Goal: Check status: Check status

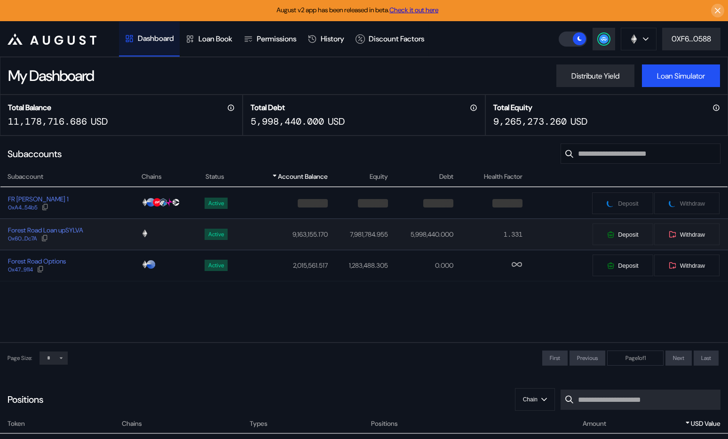
click at [107, 234] on div "Forest Road Loan upSYLVA 0x60...Dc7A" at bounding box center [70, 234] width 140 height 17
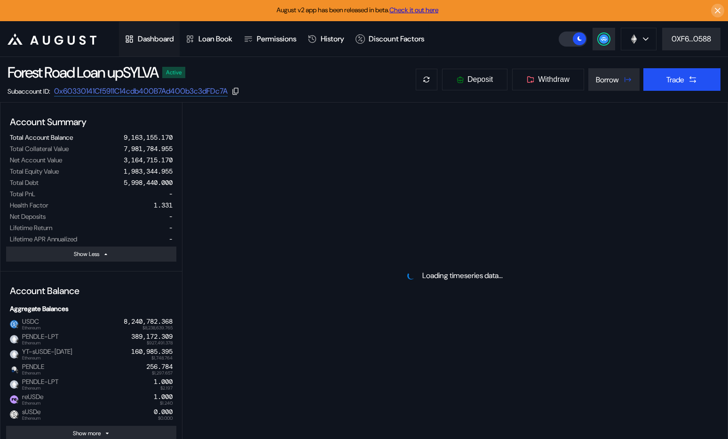
click at [148, 39] on div "Dashboard" at bounding box center [156, 39] width 36 height 10
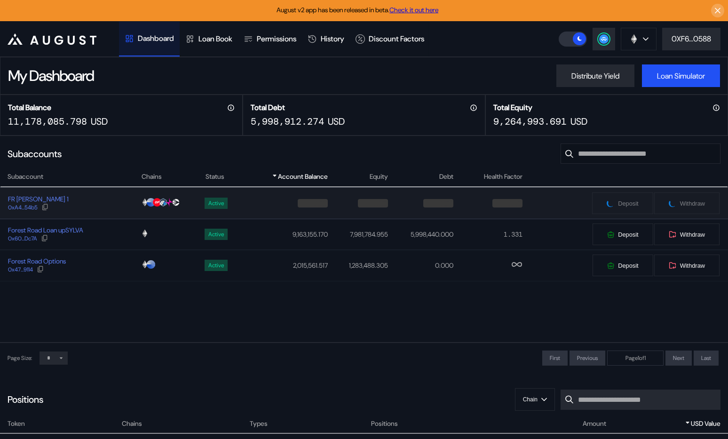
click at [107, 196] on div "FR [PERSON_NAME] 1 0xA4...54b5" at bounding box center [70, 203] width 140 height 17
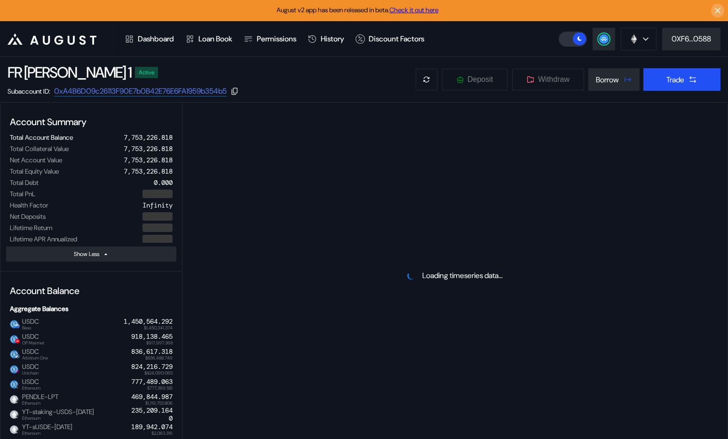
select select "*"
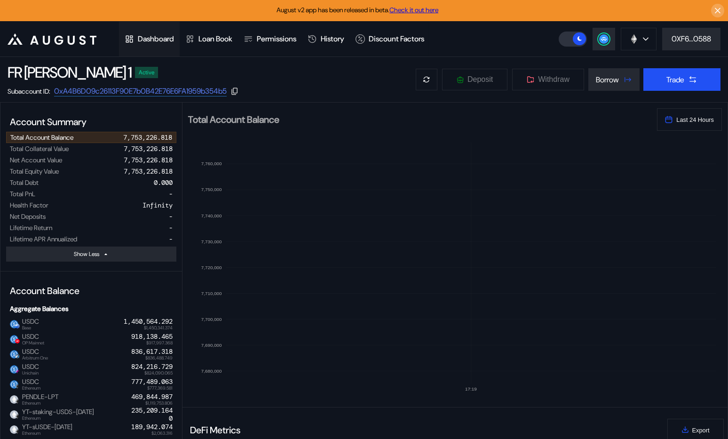
click at [157, 36] on div "Dashboard" at bounding box center [156, 39] width 36 height 10
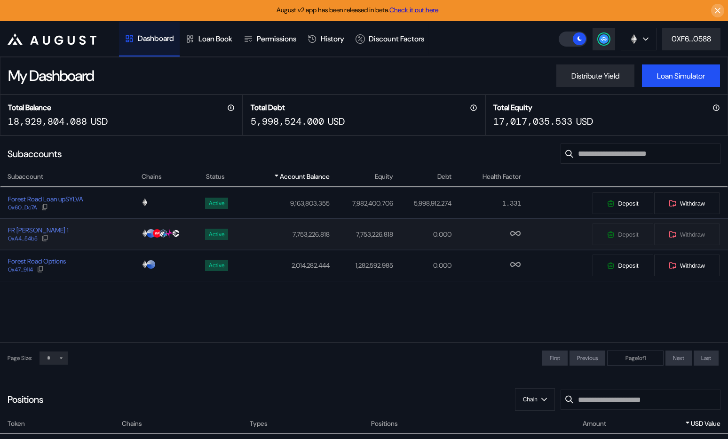
click at [108, 233] on div "FR [PERSON_NAME] 1 0xA4...54b5" at bounding box center [70, 234] width 140 height 17
select select "*"
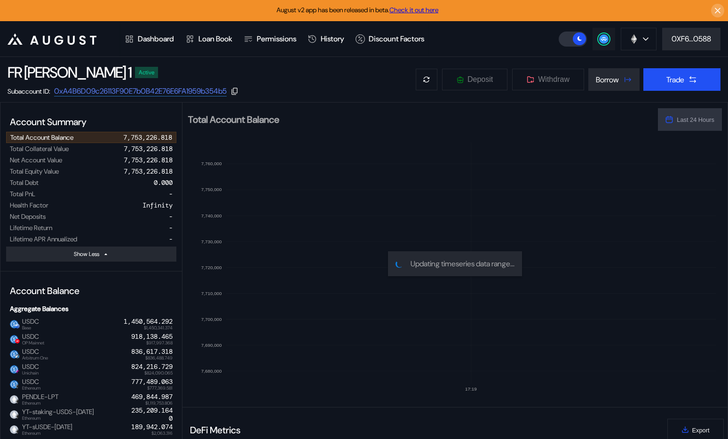
click at [601, 36] on circle at bounding box center [603, 38] width 9 height 9
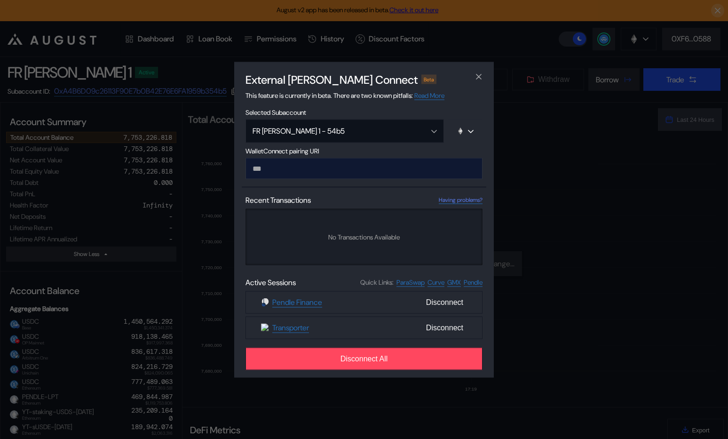
type input "**********"
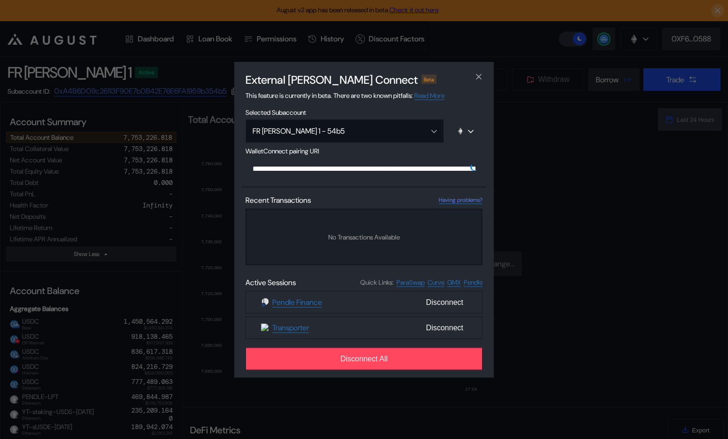
scroll to position [0, 579]
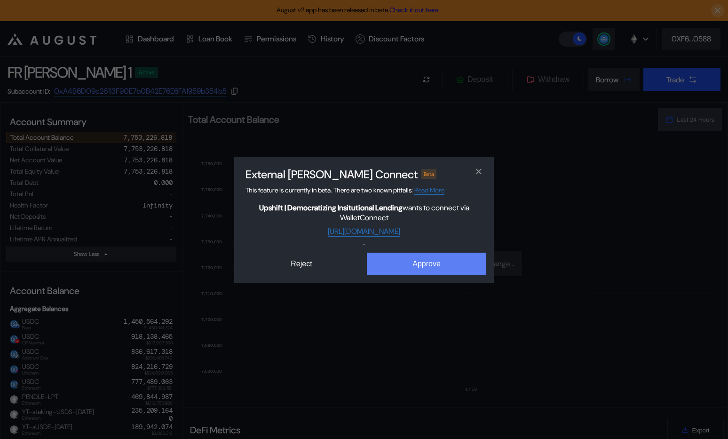
click at [413, 259] on button "Approve" at bounding box center [427, 264] width 120 height 23
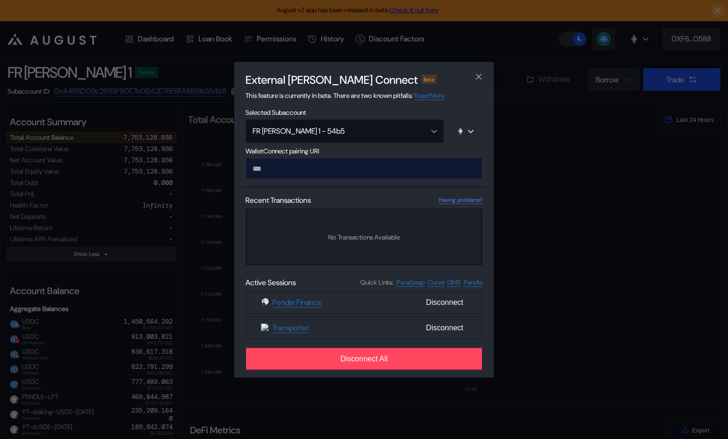
type input "**********"
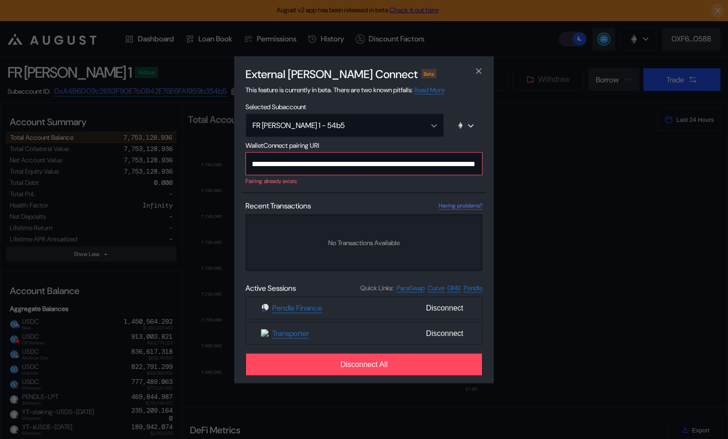
click at [290, 170] on input "**********" at bounding box center [364, 163] width 237 height 23
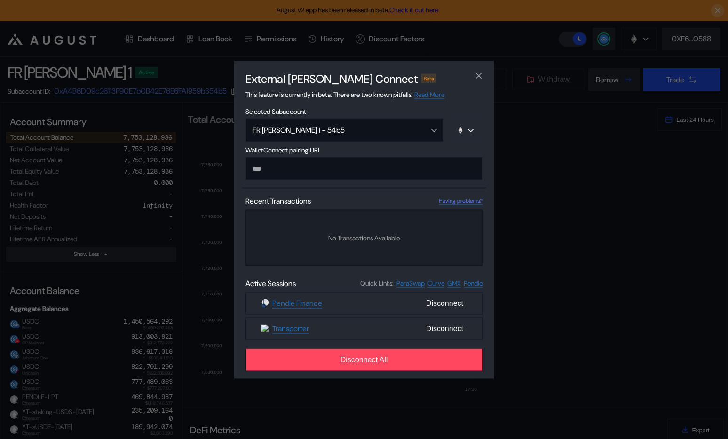
click at [132, 270] on div "External [PERSON_NAME] Connect Beta This feature is currently in beta. There ar…" at bounding box center [364, 219] width 728 height 439
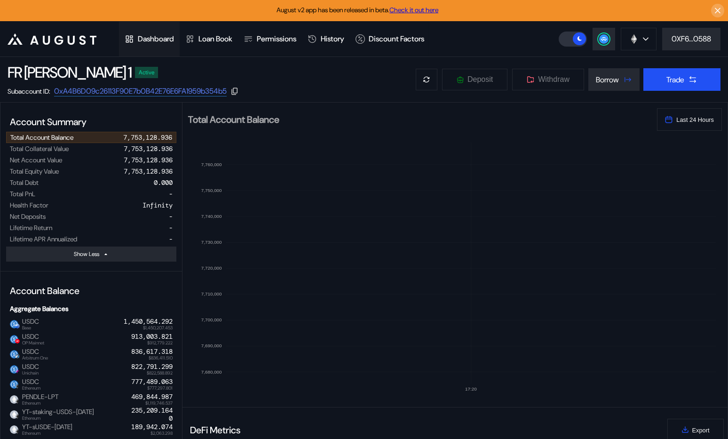
click at [161, 36] on div "Dashboard" at bounding box center [156, 39] width 36 height 10
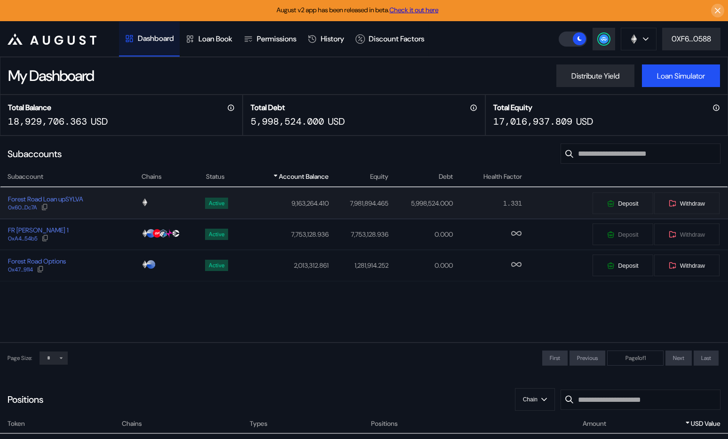
click at [102, 204] on div "Forest Road Loan upSYLVA 0x60...Dc7A" at bounding box center [70, 203] width 140 height 17
select select "*"
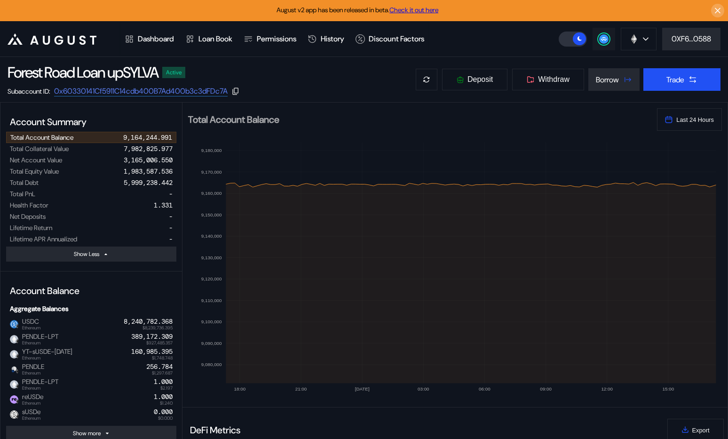
click at [602, 38] on circle at bounding box center [603, 38] width 9 height 9
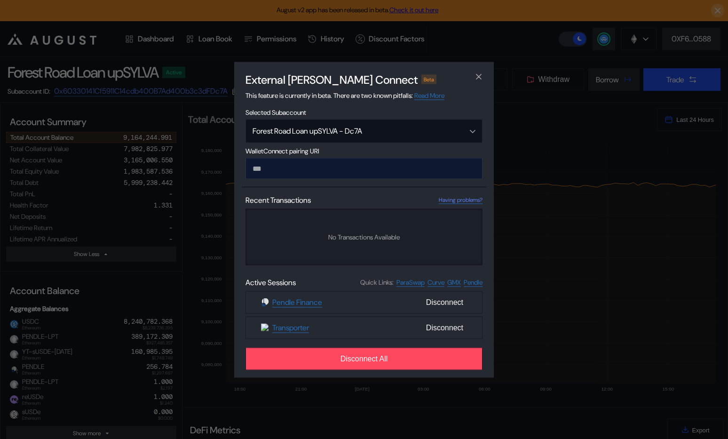
type input "**********"
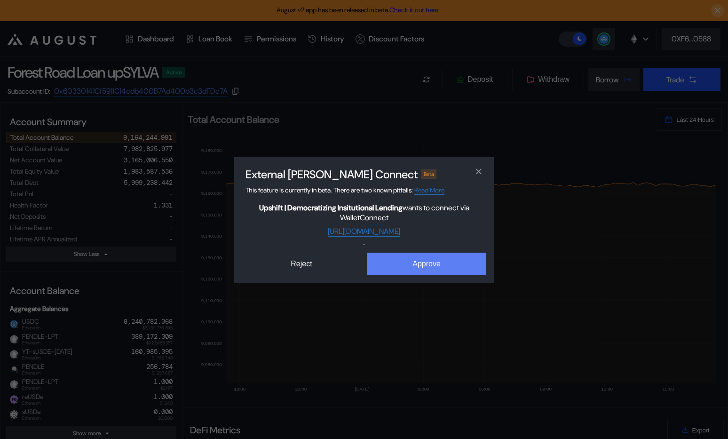
click at [392, 258] on button "Approve" at bounding box center [427, 264] width 120 height 23
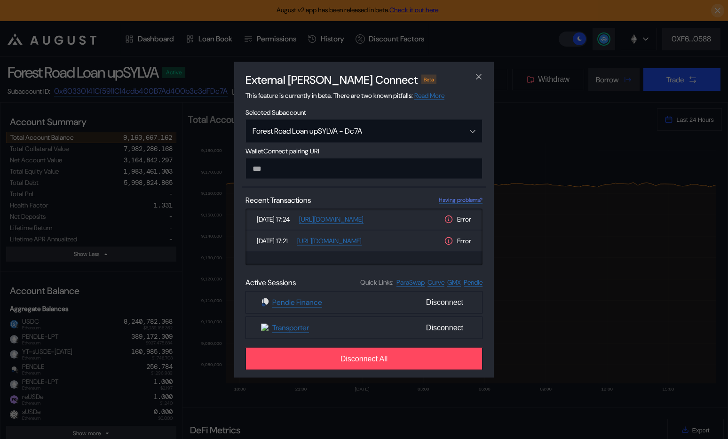
click at [160, 43] on div "External [PERSON_NAME] Connect Beta This feature is currently in beta. There ar…" at bounding box center [364, 219] width 728 height 439
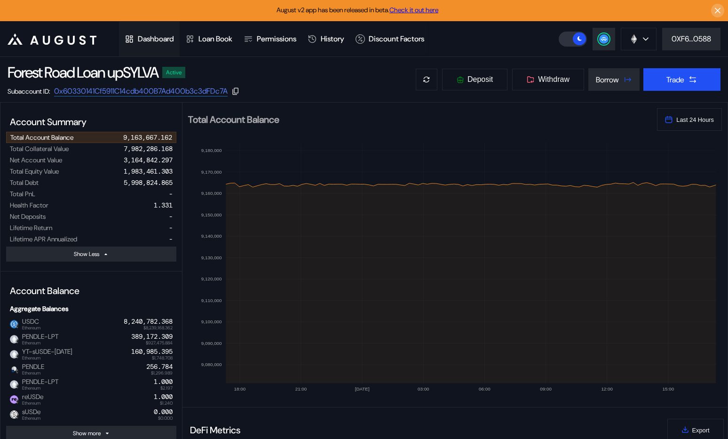
click at [154, 40] on div "Dashboard" at bounding box center [156, 39] width 36 height 10
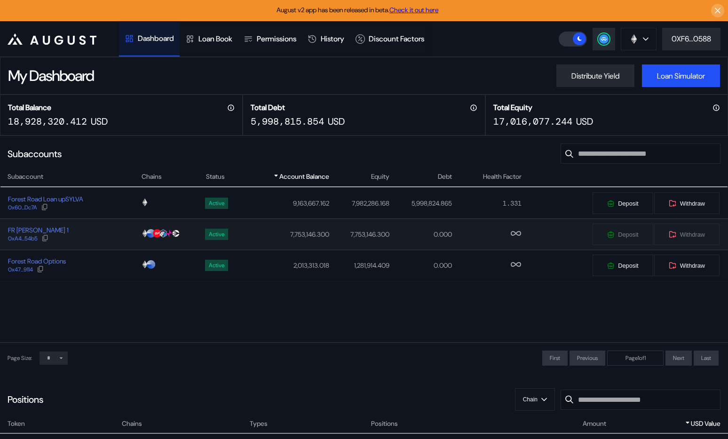
click at [119, 234] on div "FR [PERSON_NAME] 1 0xA4...54b5" at bounding box center [70, 234] width 140 height 17
select select "*"
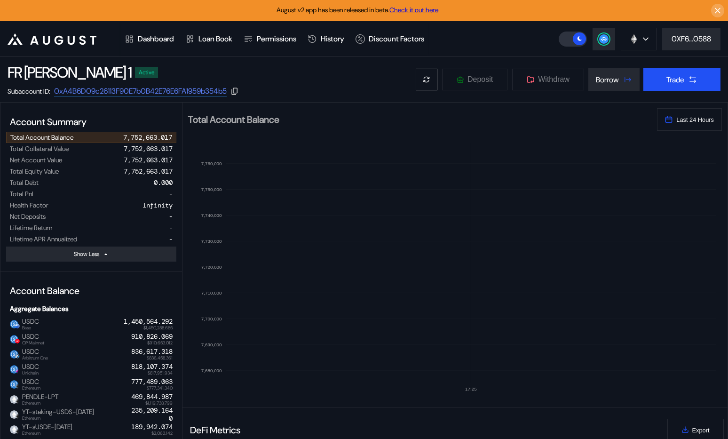
click at [430, 78] on button at bounding box center [426, 79] width 23 height 23
